Goal: Task Accomplishment & Management: Manage account settings

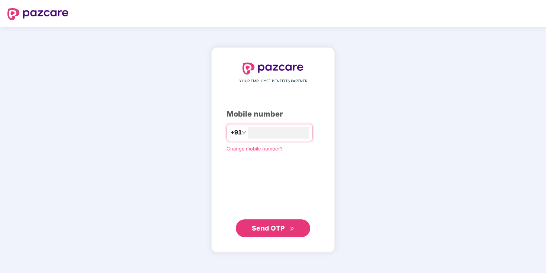
type input "**********"
click at [273, 228] on span "Send OTP" at bounding box center [268, 228] width 33 height 8
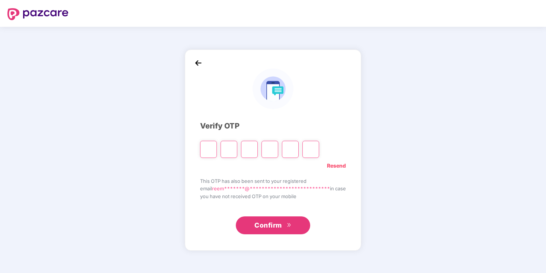
type input "*"
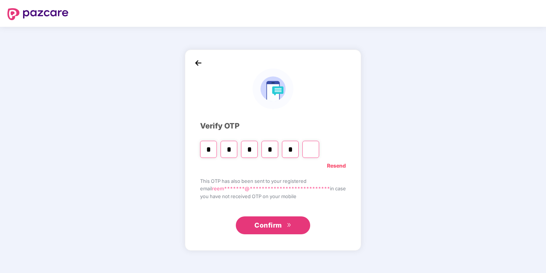
type input "*"
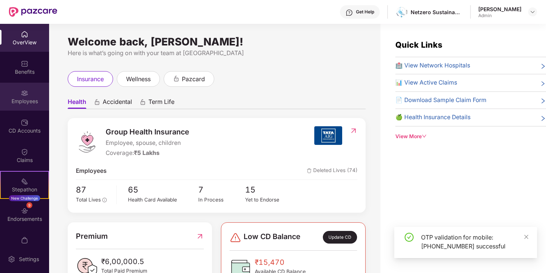
click at [34, 96] on div "Employees" at bounding box center [24, 97] width 49 height 28
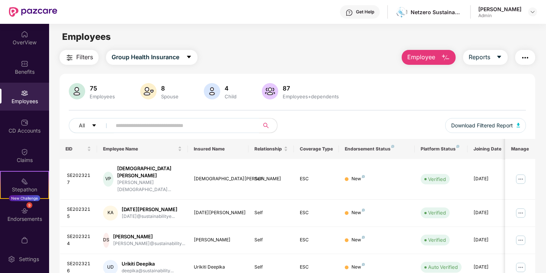
click at [224, 123] on input "text" at bounding box center [183, 125] width 134 height 11
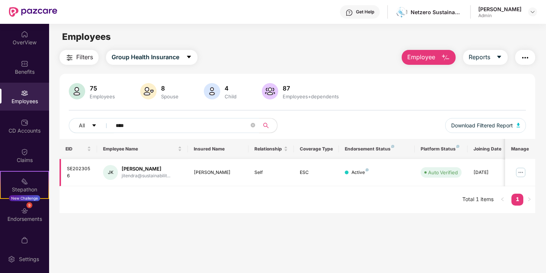
type input "****"
click at [521, 174] on img at bounding box center [521, 172] width 12 height 12
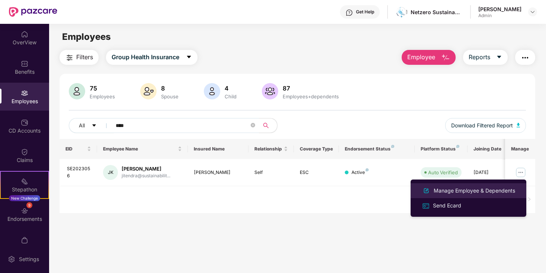
click at [460, 192] on div "Manage Employee & Dependents" at bounding box center [474, 190] width 84 height 8
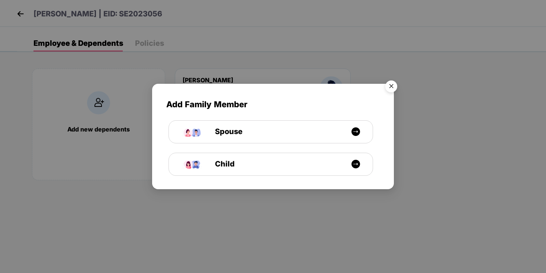
click at [391, 82] on img "Close" at bounding box center [391, 87] width 21 height 21
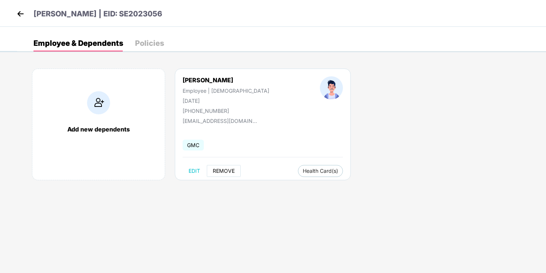
click at [223, 168] on span "REMOVE" at bounding box center [224, 171] width 22 height 6
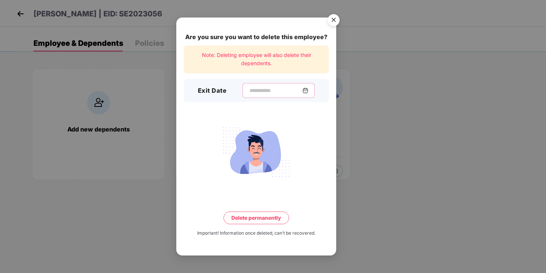
click at [302, 90] on input at bounding box center [276, 91] width 54 height 8
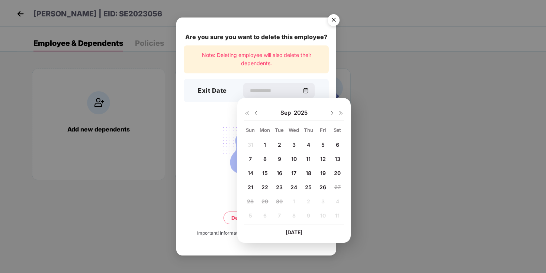
click at [295, 187] on span "24" at bounding box center [293, 187] width 7 height 6
type input "**********"
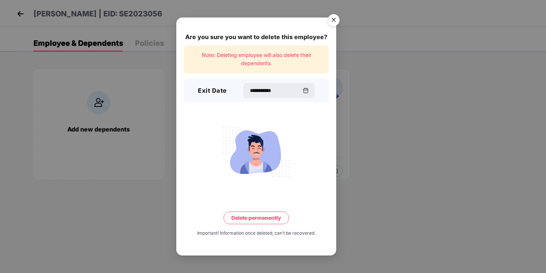
click at [262, 221] on button "Delete permanently" at bounding box center [256, 217] width 65 height 13
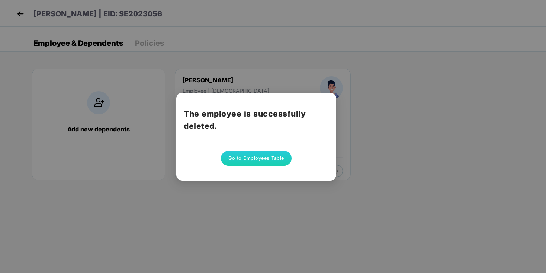
click at [260, 161] on button "Go to Employees Table" at bounding box center [256, 158] width 71 height 15
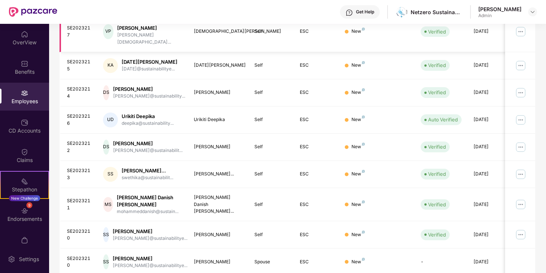
scroll to position [191, 0]
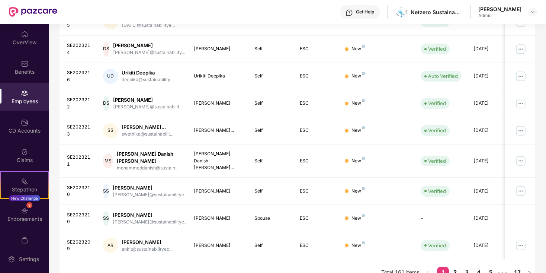
click at [455, 266] on link "2" at bounding box center [455, 271] width 12 height 11
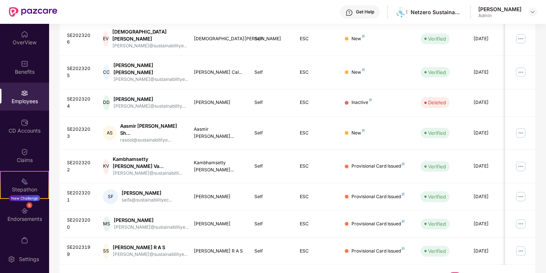
click at [468, 272] on link "3" at bounding box center [467, 277] width 12 height 11
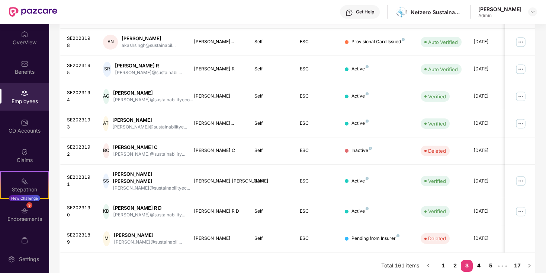
click at [478, 260] on link "4" at bounding box center [479, 265] width 12 height 11
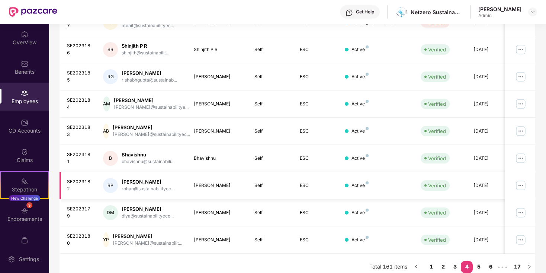
scroll to position [184, 0]
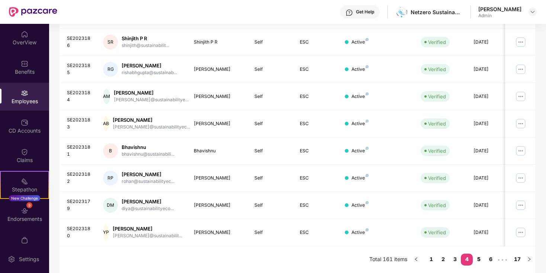
click at [479, 257] on link "5" at bounding box center [479, 258] width 12 height 11
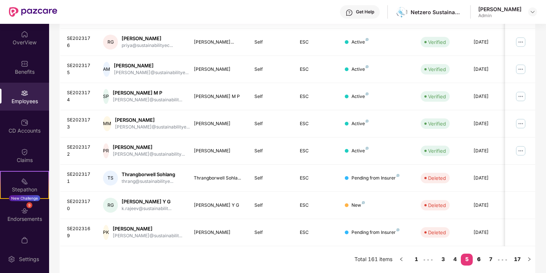
click at [479, 261] on link "6" at bounding box center [479, 258] width 12 height 11
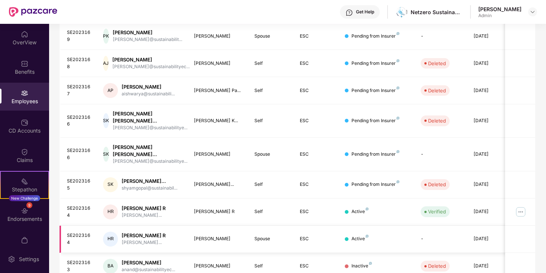
scroll to position [197, 0]
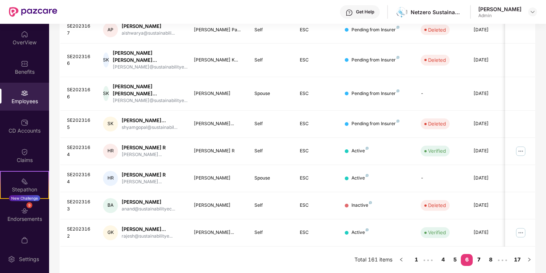
click at [479, 260] on link "7" at bounding box center [479, 259] width 12 height 11
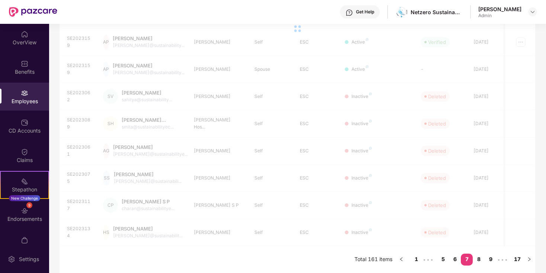
scroll to position [191, 0]
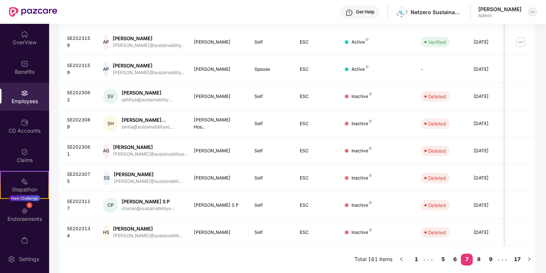
click at [534, 13] on img at bounding box center [533, 12] width 6 height 6
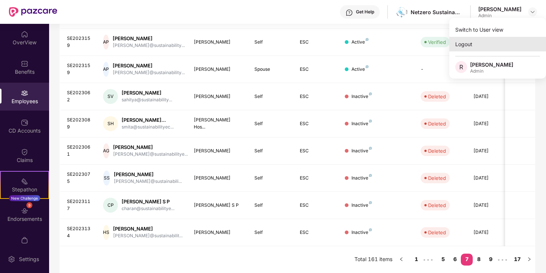
click at [494, 46] on div "Logout" at bounding box center [497, 44] width 97 height 15
